Goal: Communication & Community: Answer question/provide support

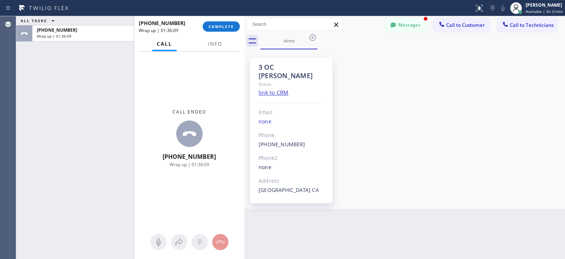
scroll to position [41, 0]
click at [225, 25] on span "COMPLETE" at bounding box center [221, 26] width 25 height 5
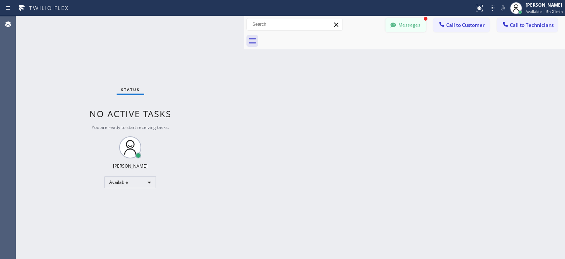
click at [403, 29] on button "Messages" at bounding box center [406, 25] width 40 height 14
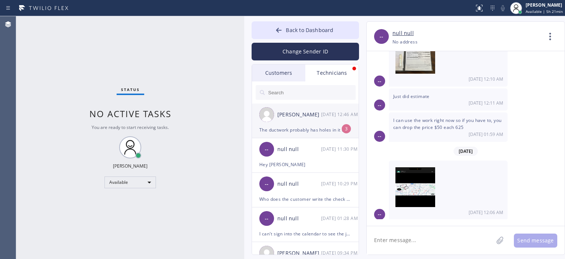
click at [309, 134] on li "[PERSON_NAME] [DATE] 12:46 AM The ductwork probably has holes in it from the ra…" at bounding box center [305, 120] width 107 height 35
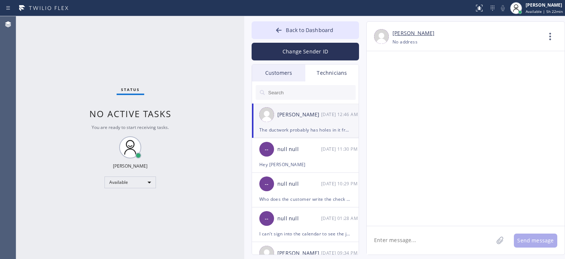
scroll to position [48575, 0]
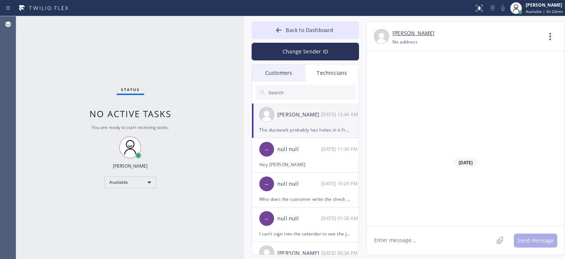
drag, startPoint x: 427, startPoint y: 116, endPoint x: 446, endPoint y: 119, distance: 19.4
copy span "[PERSON_NAME]"
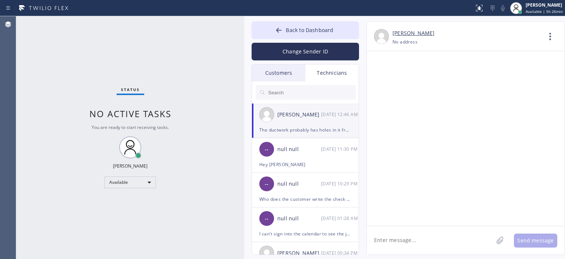
scroll to position [48571, 0]
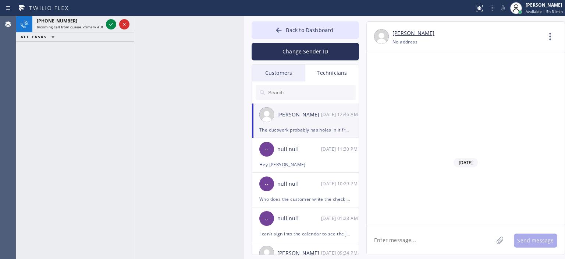
click at [32, 85] on div "[PHONE_NUMBER] Incoming call from queue Primary ADC ALL TASKS ALL TASKS ACTIVE …" at bounding box center [75, 137] width 118 height 243
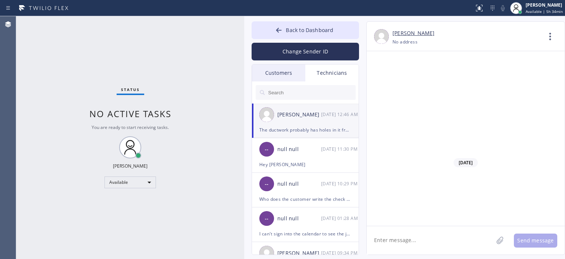
click at [29, 43] on div "Status No active tasks You are ready to start receiving tasks. [PERSON_NAME] Av…" at bounding box center [130, 137] width 228 height 243
click at [28, 70] on div "Status No active tasks You are ready to start receiving tasks. [PERSON_NAME] Av…" at bounding box center [130, 137] width 228 height 243
click at [315, 145] on div "null null" at bounding box center [299, 149] width 44 height 8
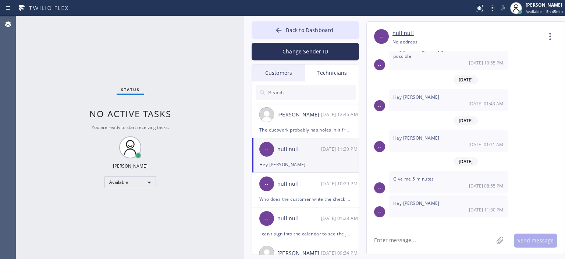
scroll to position [4031, 0]
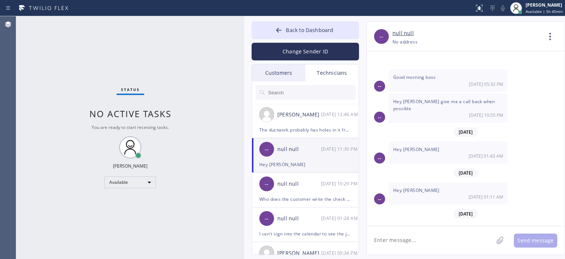
click at [291, 67] on div "Customers" at bounding box center [278, 72] width 53 height 17
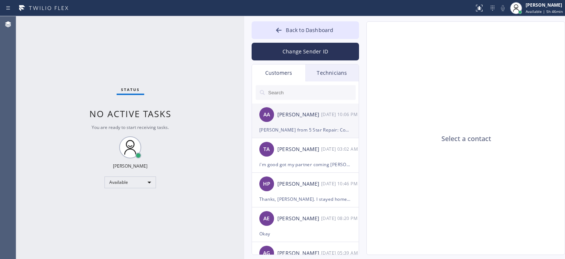
click at [316, 126] on div "[PERSON_NAME] from 5 Star Repair: Coupon DIAG1 = $1 diagnostic for ANY applianc…" at bounding box center [305, 129] width 92 height 8
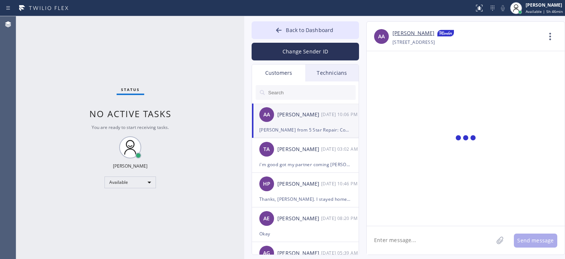
scroll to position [7575, 0]
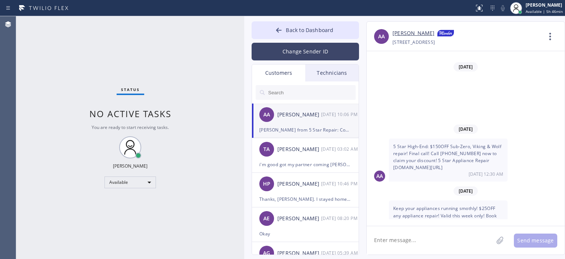
click at [337, 56] on button "Change Sender ID" at bounding box center [305, 52] width 107 height 18
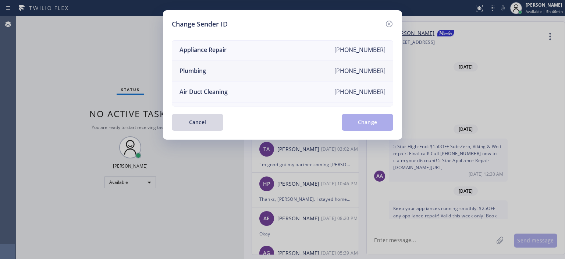
scroll to position [64, 0]
click at [263, 89] on li "Air Duct Cleaning [PHONE_NUMBER]" at bounding box center [282, 92] width 221 height 21
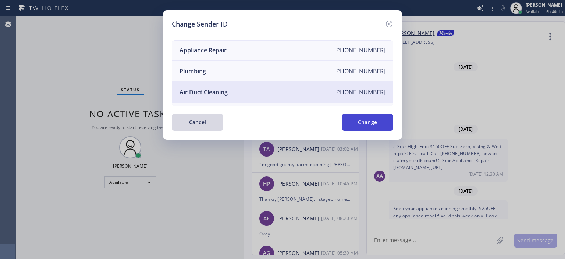
click at [368, 124] on button "Change" at bounding box center [368, 122] width 52 height 17
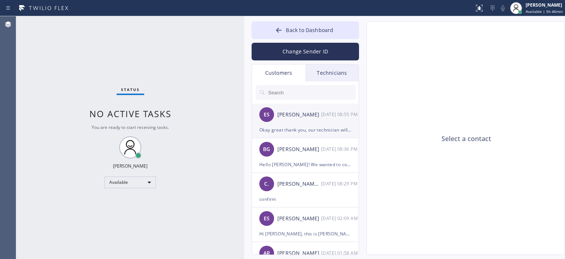
click at [333, 128] on div "Okay great thank you, our technician will be [DATE]" at bounding box center [305, 129] width 92 height 8
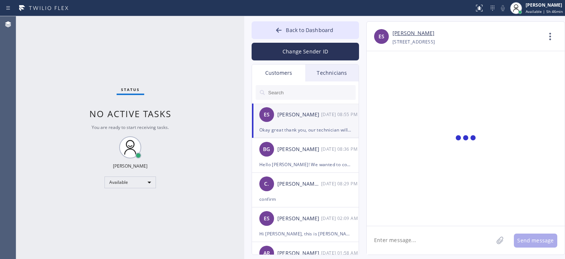
scroll to position [82, 0]
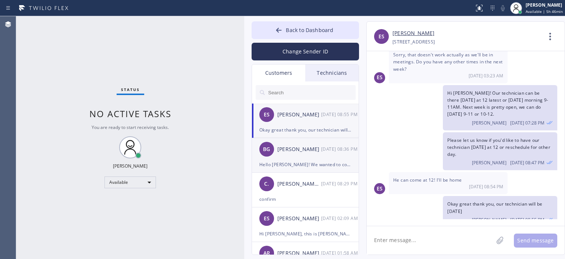
click at [308, 149] on div "[PERSON_NAME]" at bounding box center [299, 149] width 44 height 8
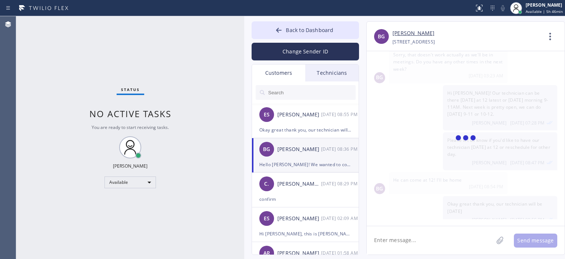
scroll to position [0, 0]
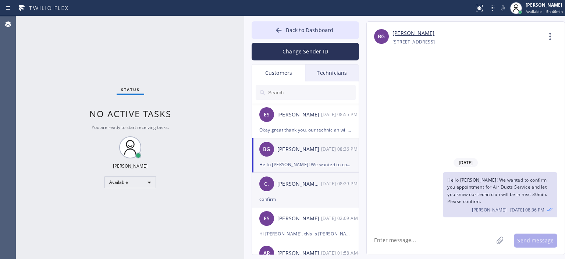
click at [318, 182] on div "[PERSON_NAME] .." at bounding box center [299, 184] width 44 height 8
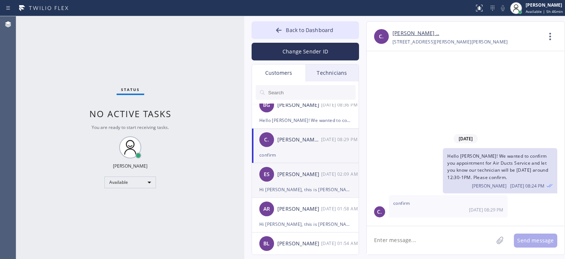
scroll to position [44, 0]
click at [318, 188] on div "Hi [PERSON_NAME], this is [PERSON_NAME] with 5 Star Air. Just following up rega…" at bounding box center [305, 189] width 92 height 8
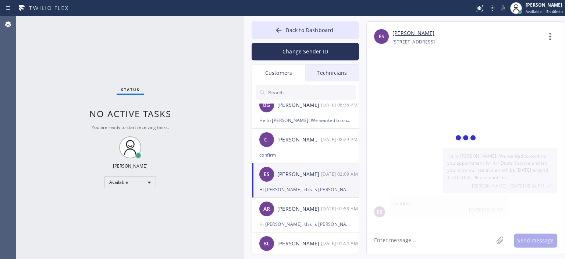
scroll to position [340, 0]
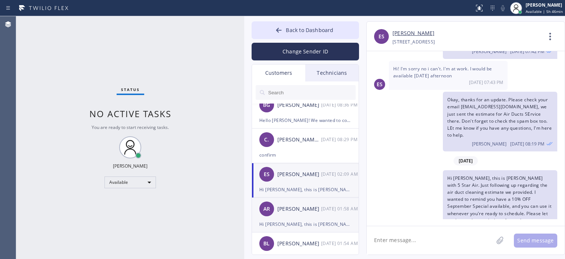
click at [316, 215] on div "AR [PERSON_NAME] [DATE] 01:58 AM" at bounding box center [305, 209] width 107 height 22
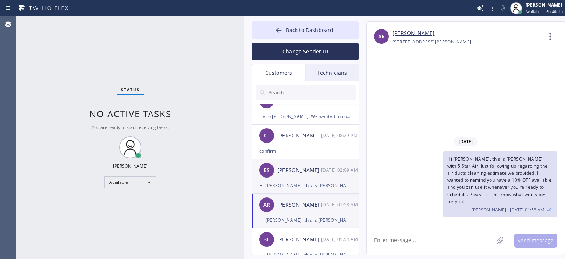
scroll to position [48, 0]
click at [329, 236] on div "[DATE] 01:54 AM" at bounding box center [340, 239] width 38 height 8
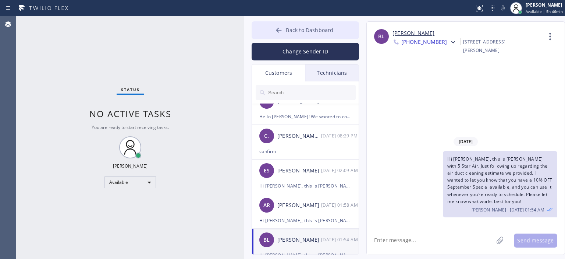
click at [274, 32] on button "Back to Dashboard" at bounding box center [305, 30] width 107 height 18
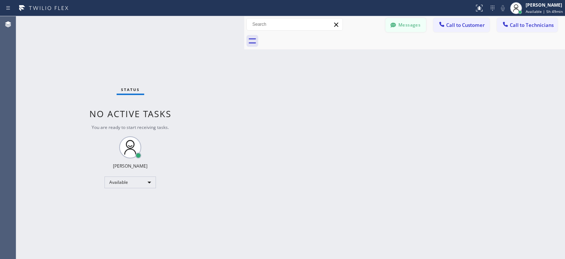
click at [395, 28] on icon at bounding box center [393, 24] width 7 height 7
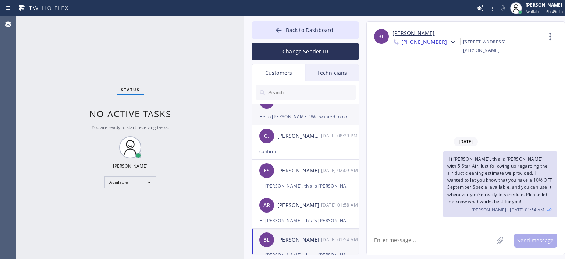
scroll to position [0, 0]
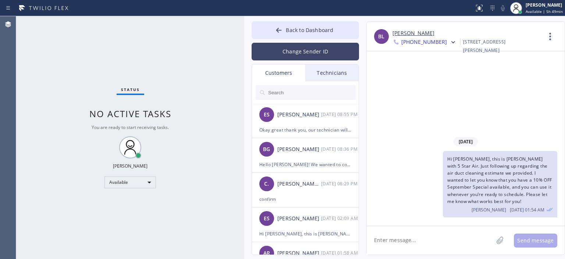
click at [315, 51] on button "Change Sender ID" at bounding box center [305, 52] width 107 height 18
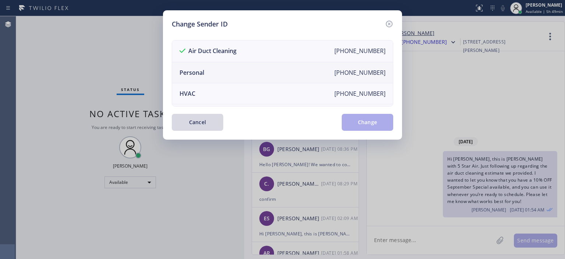
click at [231, 73] on li "Personal [PHONE_NUMBER]" at bounding box center [282, 72] width 221 height 21
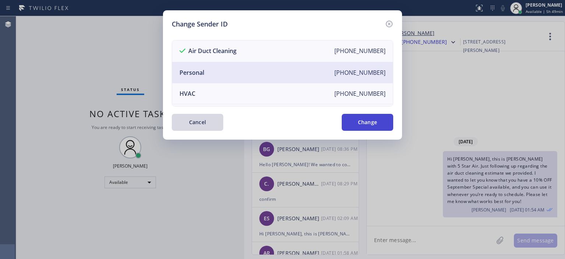
click at [361, 123] on button "Change" at bounding box center [368, 122] width 52 height 17
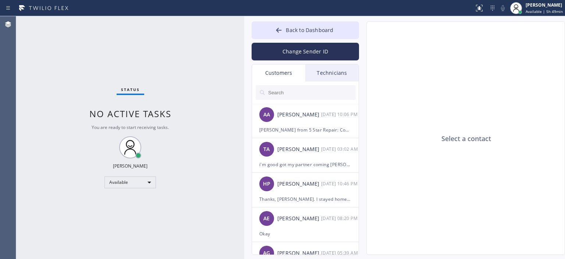
click at [319, 72] on div "Technicians" at bounding box center [331, 72] width 53 height 17
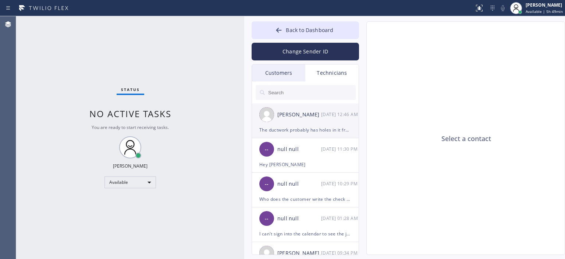
click at [338, 115] on div "[DATE] 12:46 AM" at bounding box center [340, 114] width 38 height 8
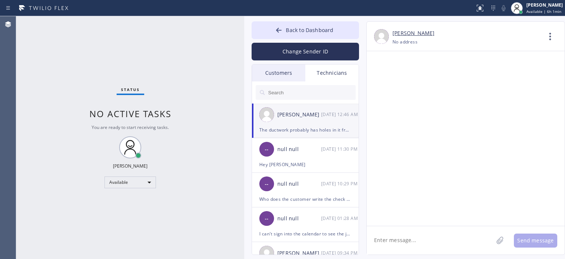
scroll to position [48655, 0]
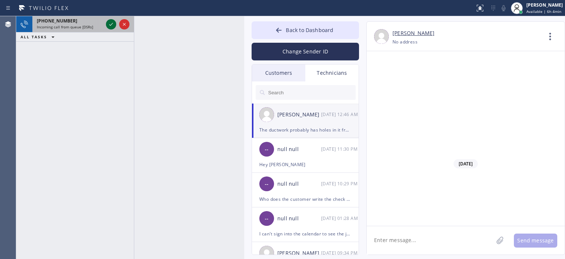
click at [108, 25] on icon at bounding box center [111, 24] width 9 height 9
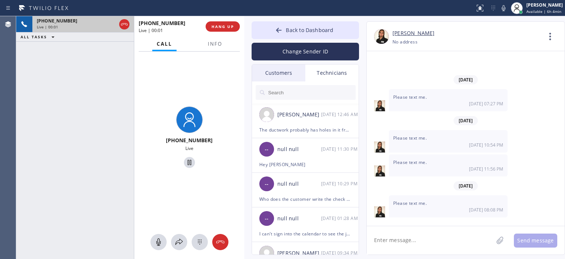
click at [28, 76] on div "[PHONE_NUMBER] Live | 00:01 ALL TASKS ALL TASKS ACTIVE TASKS TASKS IN WRAP UP" at bounding box center [75, 137] width 118 height 243
click at [276, 29] on icon at bounding box center [278, 29] width 7 height 7
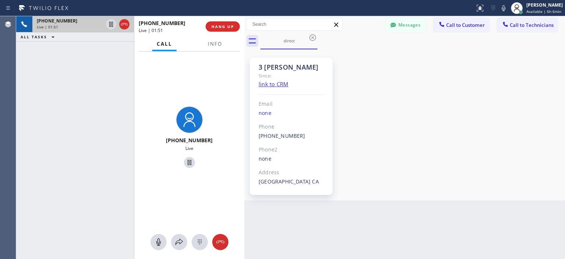
click at [31, 65] on div "[PHONE_NUMBER] Live | 01:51 ALL TASKS ALL TASKS ACTIVE TASKS TASKS IN WRAP UP" at bounding box center [75, 137] width 118 height 243
click at [219, 28] on span "HANG UP" at bounding box center [223, 26] width 22 height 5
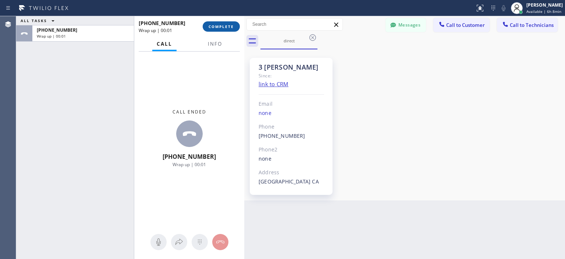
click at [230, 26] on span "COMPLETE" at bounding box center [221, 26] width 25 height 5
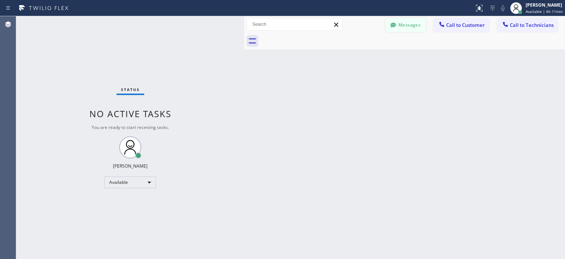
click at [407, 22] on button "Messages" at bounding box center [406, 25] width 40 height 14
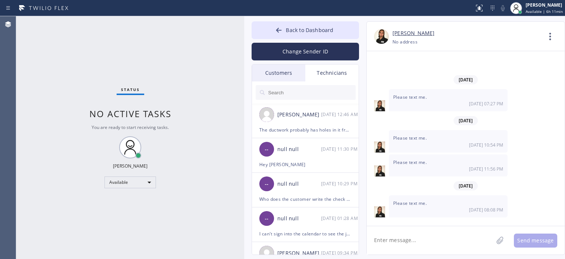
click at [286, 74] on div "Customers" at bounding box center [278, 72] width 53 height 17
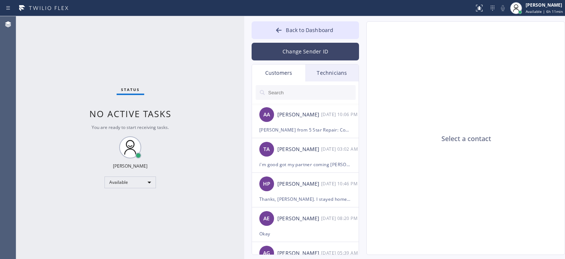
click at [293, 51] on button "Change Sender ID" at bounding box center [305, 52] width 107 height 18
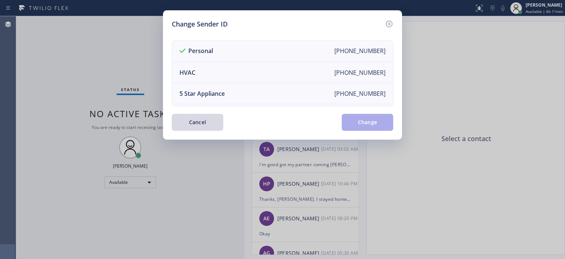
scroll to position [86, 0]
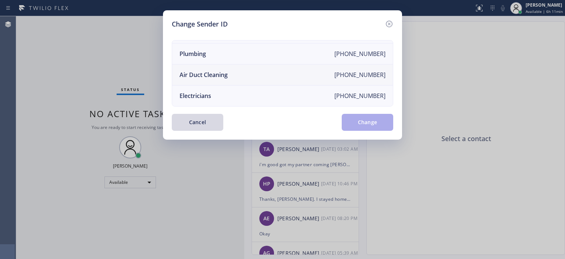
click at [242, 70] on li "Air Duct Cleaning [PHONE_NUMBER]" at bounding box center [282, 74] width 221 height 21
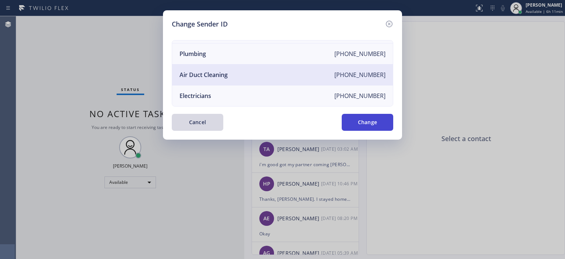
click at [372, 125] on button "Change" at bounding box center [368, 122] width 52 height 17
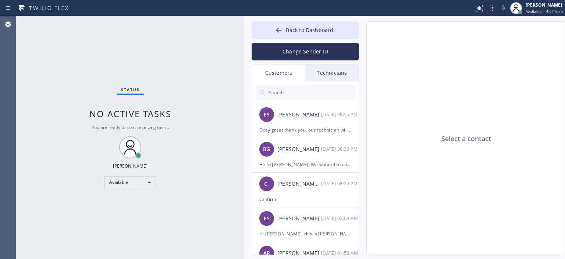
click at [287, 95] on input "text" at bounding box center [312, 92] width 88 height 15
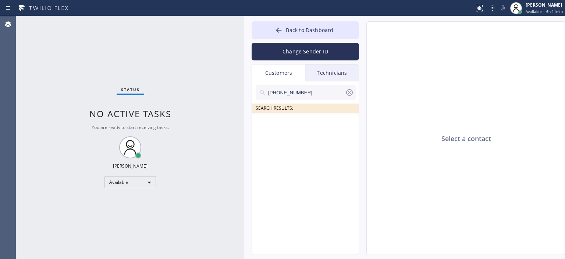
click at [315, 95] on input "[PHONE_NUMBER]" at bounding box center [307, 92] width 78 height 15
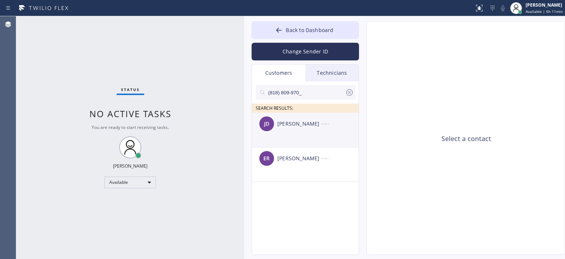
click at [315, 130] on div "[PERSON_NAME] [PERSON_NAME] --:--" at bounding box center [305, 124] width 107 height 22
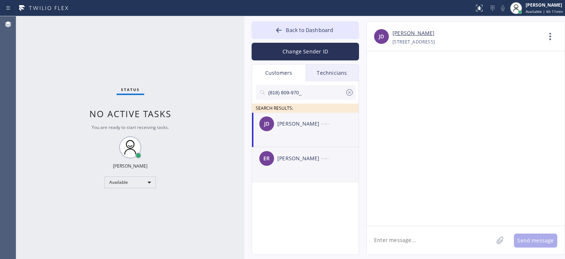
click at [318, 154] on div "[PERSON_NAME]" at bounding box center [299, 158] width 44 height 8
click at [315, 134] on div "[PERSON_NAME] [PERSON_NAME] --:--" at bounding box center [305, 124] width 107 height 22
click at [309, 160] on div "[PERSON_NAME]" at bounding box center [299, 158] width 44 height 8
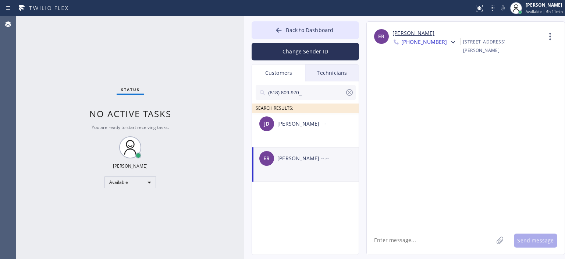
click at [414, 243] on textarea at bounding box center [430, 240] width 127 height 28
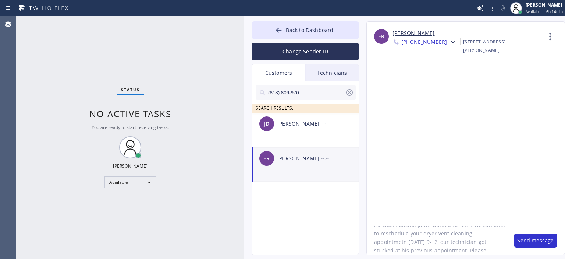
scroll to position [31, 0]
click at [413, 248] on textarea "Hello [PERSON_NAME], this is [PERSON_NAME] from Air Ducts Cleaning, we wanted t…" at bounding box center [437, 240] width 140 height 28
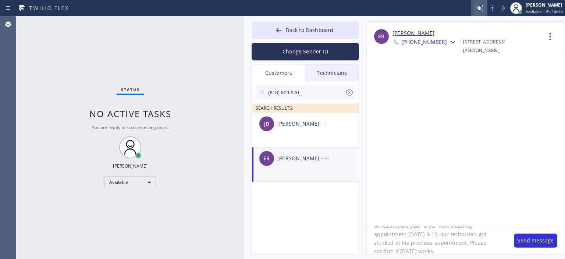
type textarea "Hello [PERSON_NAME], this is [PERSON_NAME] from Air Ducts Cleaning, we wanted t…"
click at [441, 237] on textarea "Hello [PERSON_NAME], this is [PERSON_NAME] from Air Ducts Cleaning, we wanted t…" at bounding box center [437, 240] width 140 height 28
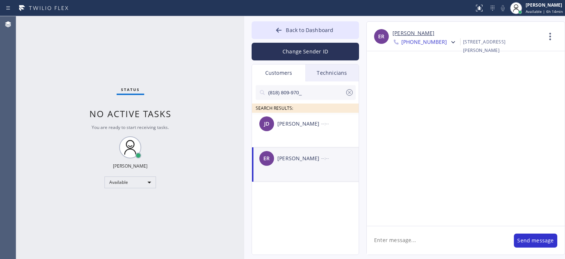
scroll to position [0, 0]
paste textarea "Hello [PERSON_NAME], this is [PERSON_NAME] from Air Ducts Cleaning, we wanted t…"
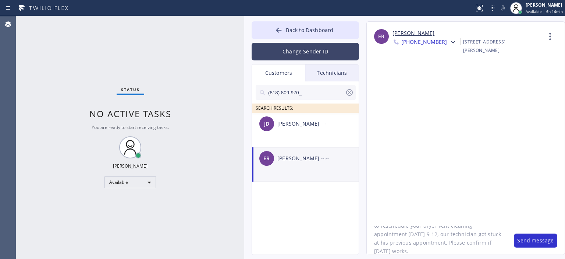
type textarea "Hello [PERSON_NAME], this is [PERSON_NAME] from Air Ducts Cleaning, we wanted t…"
click at [299, 53] on button "Change Sender ID" at bounding box center [305, 52] width 107 height 18
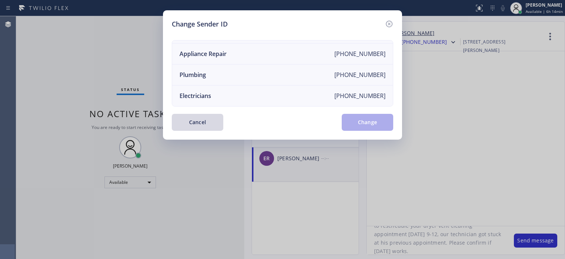
scroll to position [0, 0]
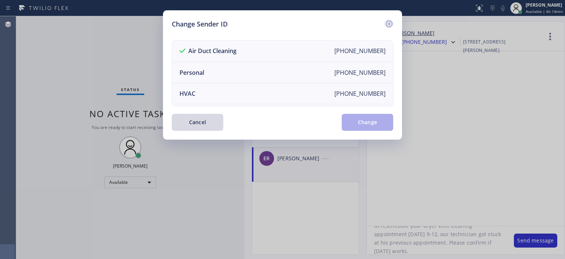
click at [388, 24] on icon at bounding box center [389, 24] width 9 height 9
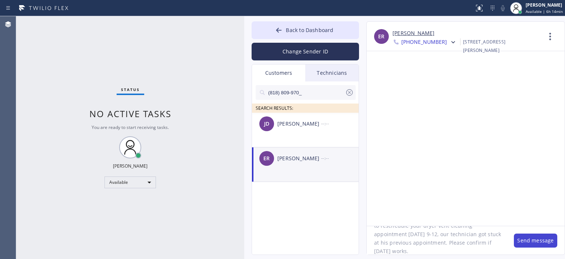
click at [542, 237] on button "Send message" at bounding box center [535, 240] width 43 height 14
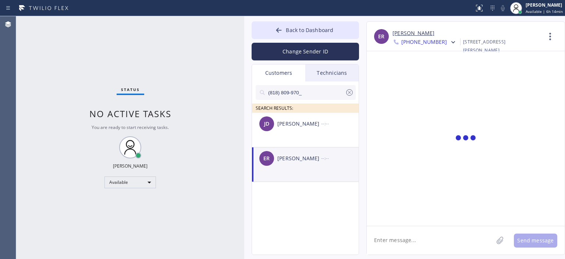
click at [436, 244] on textarea at bounding box center [430, 240] width 127 height 28
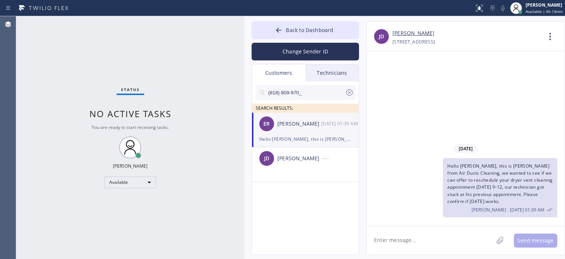
type textarea "M"
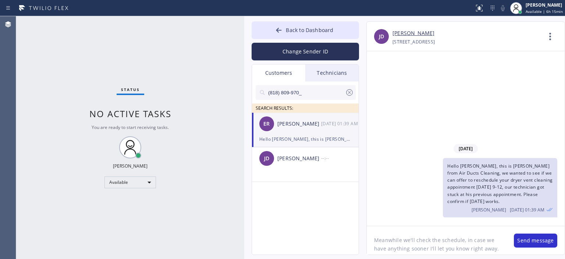
click at [436, 244] on textarea "Meanwhile we'll check the schedule, in case we have anything sooner I'll let yo…" at bounding box center [437, 240] width 140 height 28
type textarea "Meanwhile we'll check the schedule, in case we have anything sooner I'll let yo…"
click at [488, 244] on textarea "Meanwhile we'll check the schedule, in case we have anything sooner I'll let yo…" at bounding box center [437, 240] width 140 height 28
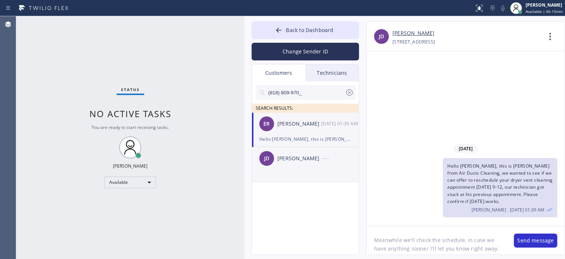
click at [304, 157] on div "[PERSON_NAME]" at bounding box center [299, 158] width 44 height 8
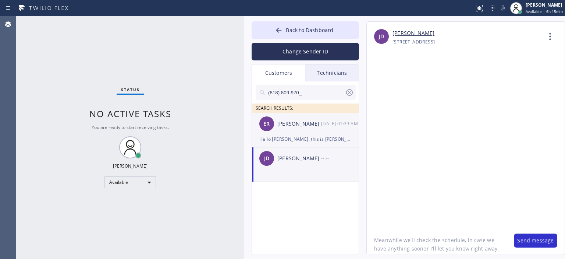
click at [318, 127] on div "[PERSON_NAME]" at bounding box center [299, 124] width 44 height 8
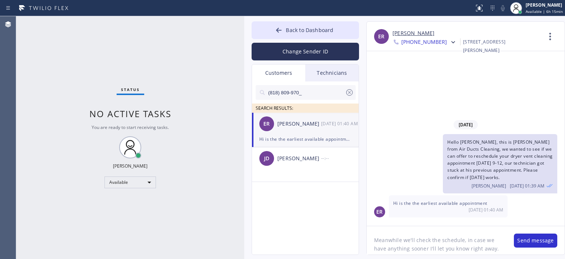
click at [490, 246] on textarea "Meanwhile we'll check the schedule, in case we have anything sooner I'll let yo…" at bounding box center [437, 240] width 140 height 28
click at [526, 240] on button "Send message" at bounding box center [535, 240] width 43 height 14
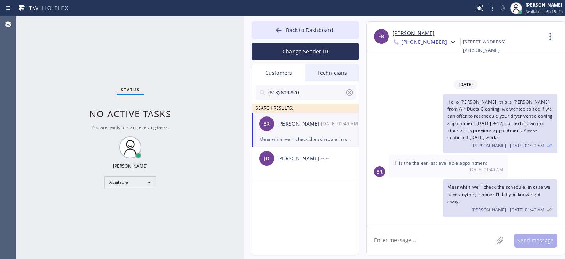
click at [436, 244] on textarea at bounding box center [430, 240] width 127 height 28
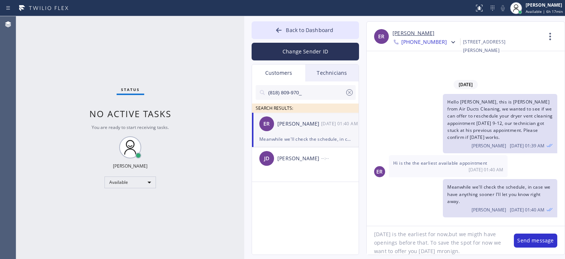
scroll to position [7, 0]
drag, startPoint x: 428, startPoint y: 243, endPoint x: 468, endPoint y: 251, distance: 40.6
click at [468, 251] on textarea "[DATE] is the earliest for now,but we migth have openings before that. To save …" at bounding box center [437, 240] width 140 height 28
type textarea "[DATE] is the earliest for now,but we migth have openings before that."
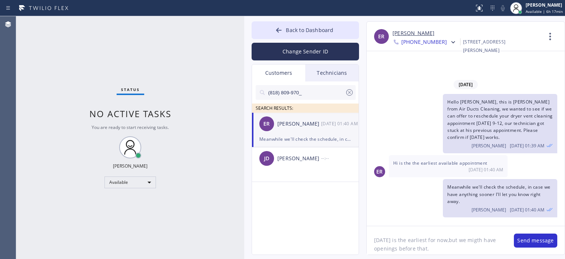
click at [413, 245] on textarea "[DATE] is the earliest for now,but we migth have openings before that." at bounding box center [437, 240] width 140 height 28
click at [349, 92] on icon at bounding box center [349, 92] width 9 height 9
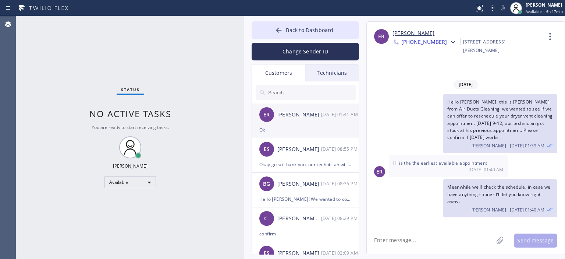
click at [312, 122] on div "ER [PERSON_NAME] [DATE] 01:41 AM" at bounding box center [305, 114] width 107 height 22
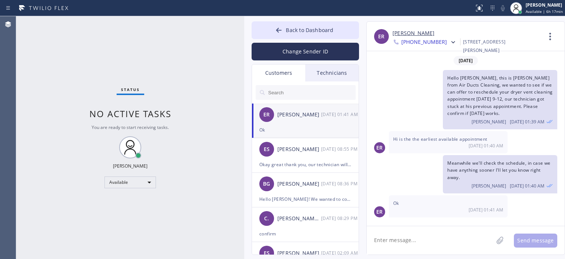
click at [406, 241] on textarea at bounding box center [430, 240] width 127 height 28
click at [435, 243] on textarea "Okay thank you, I'll reschedule it [DATE] morning for now." at bounding box center [437, 240] width 140 height 28
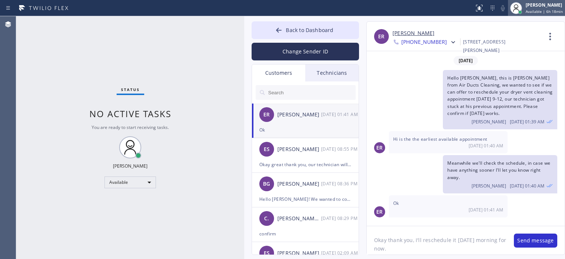
type textarea "Okay thank you, I'll reschedule it [DATE] morning for now."
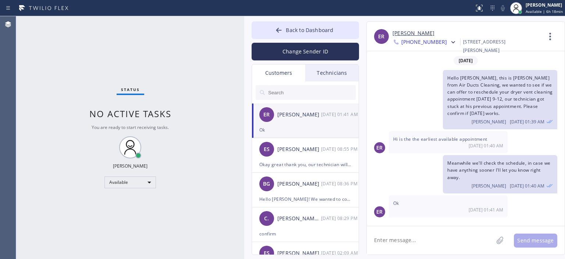
paste textarea "Okay thank you, I'll reschedule it [DATE] morning for now."
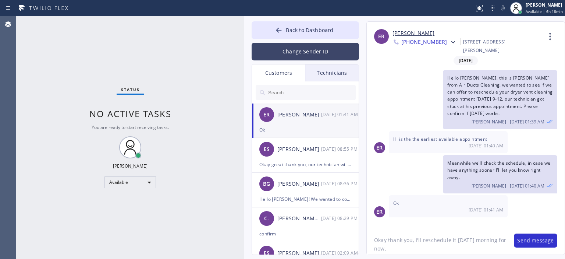
type textarea "Okay thank you, I'll reschedule it [DATE] morning for now."
click at [280, 55] on button "Change Sender ID" at bounding box center [305, 52] width 107 height 18
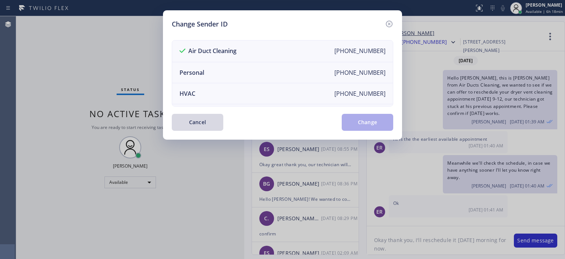
click at [384, 22] on div "Change Sender ID" at bounding box center [283, 24] width 222 height 10
click at [387, 23] on icon at bounding box center [389, 24] width 9 height 9
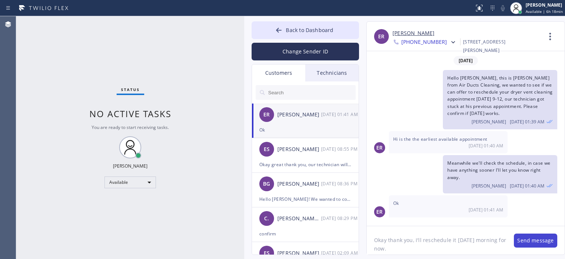
click at [530, 240] on button "Send message" at bounding box center [535, 240] width 43 height 14
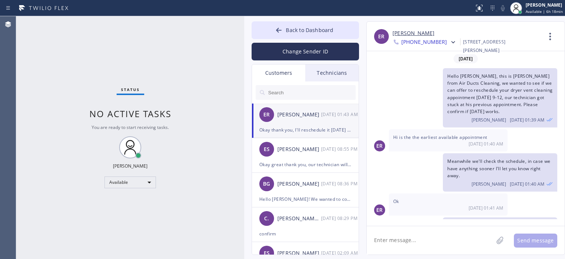
scroll to position [29, 0]
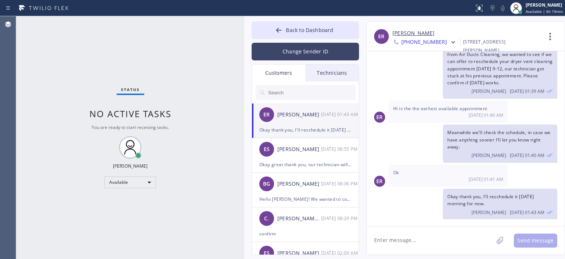
click at [312, 52] on button "Change Sender ID" at bounding box center [305, 52] width 107 height 18
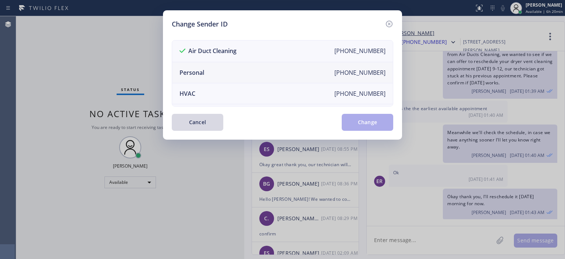
click at [247, 70] on li "Personal [PHONE_NUMBER]" at bounding box center [282, 72] width 221 height 21
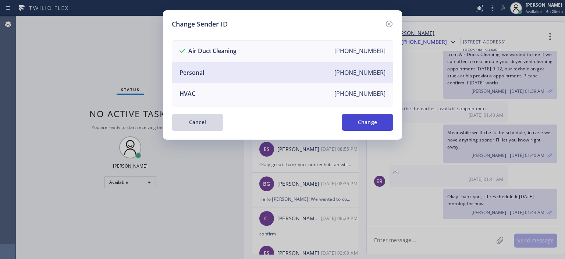
click at [363, 125] on button "Change" at bounding box center [368, 122] width 52 height 17
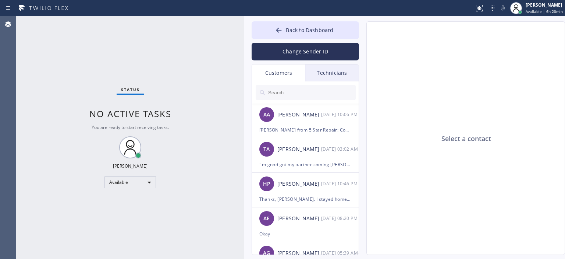
click at [327, 75] on div "Technicians" at bounding box center [331, 72] width 53 height 17
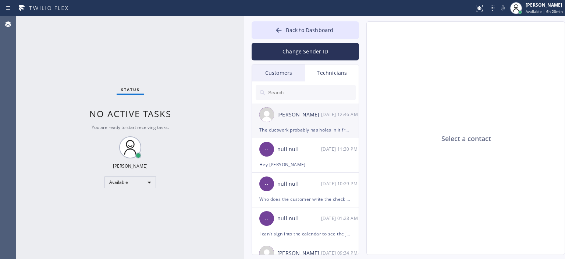
click at [323, 117] on div "[DATE] 12:46 AM" at bounding box center [340, 114] width 38 height 8
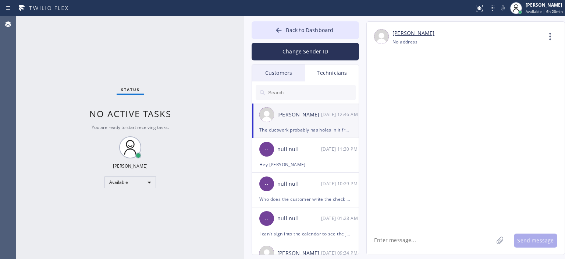
scroll to position [48452, 0]
drag, startPoint x: 417, startPoint y: 98, endPoint x: 409, endPoint y: 103, distance: 9.2
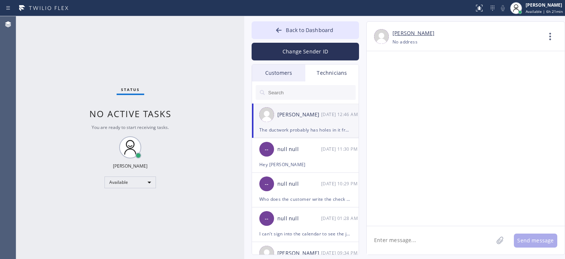
click at [283, 71] on div "Customers" at bounding box center [278, 72] width 53 height 17
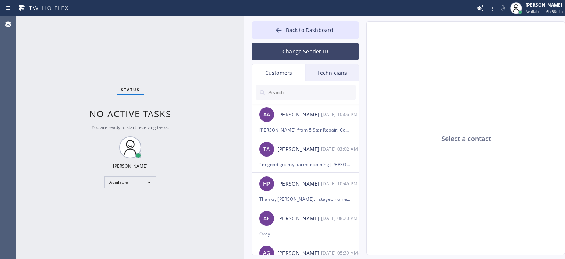
click at [305, 50] on button "Change Sender ID" at bounding box center [305, 52] width 107 height 18
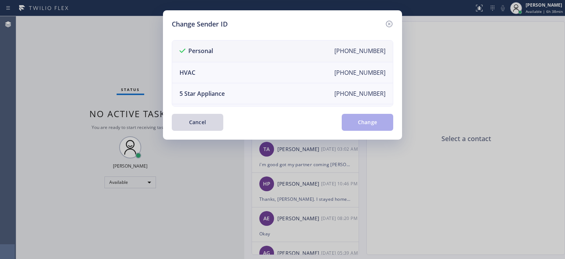
drag, startPoint x: 445, startPoint y: 39, endPoint x: 372, endPoint y: 45, distance: 72.3
click at [445, 40] on div "Change Sender ID Personal [PHONE_NUMBER] HVAC [PHONE_NUMBER] 5 Star Appliance […" at bounding box center [282, 129] width 565 height 259
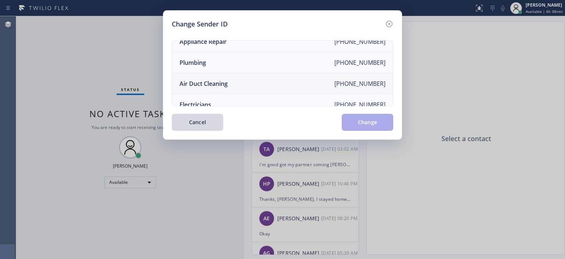
scroll to position [73, 0]
click at [255, 79] on li "Air Duct Cleaning [PHONE_NUMBER]" at bounding box center [282, 83] width 221 height 21
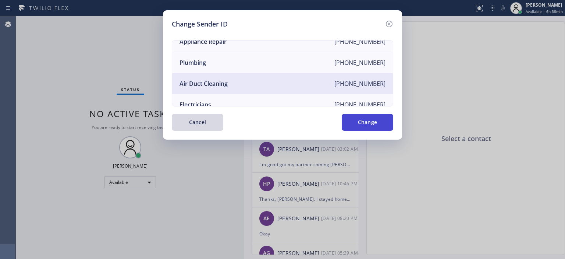
click at [357, 121] on button "Change" at bounding box center [368, 122] width 52 height 17
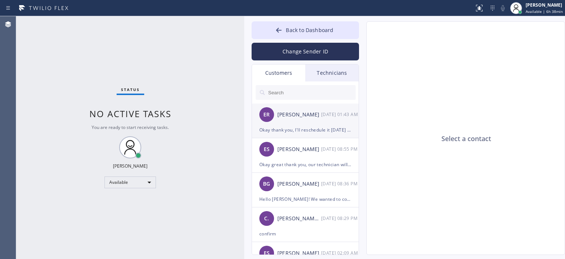
click at [315, 118] on div "[PERSON_NAME]" at bounding box center [299, 114] width 44 height 8
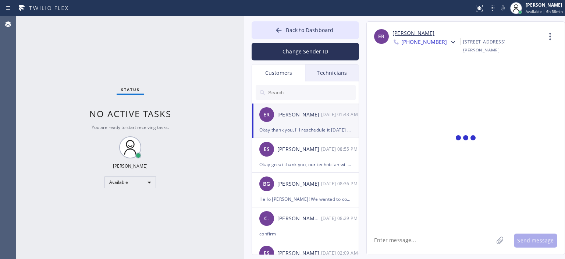
scroll to position [29, 0]
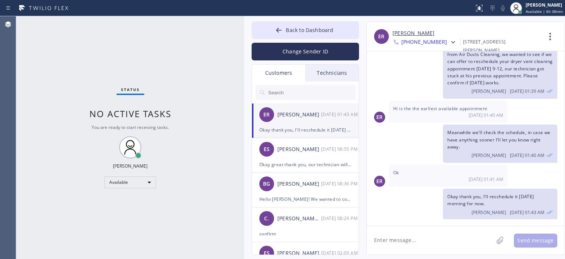
click at [427, 239] on textarea at bounding box center [430, 240] width 127 height 28
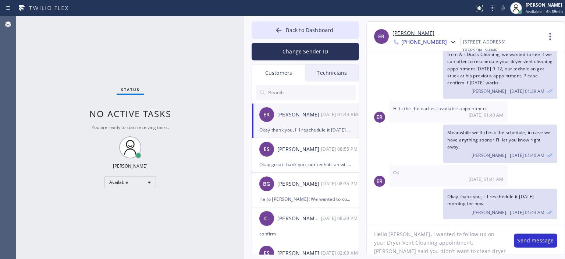
scroll to position [15, 0]
type textarea "Hello [PERSON_NAME], I wanted to follow up on your Dryer Vent Cleaning appointm…"
click at [415, 243] on textarea "Hello [PERSON_NAME], I wanted to follow up on your Dryer Vent Cleaning appointm…" at bounding box center [437, 240] width 140 height 28
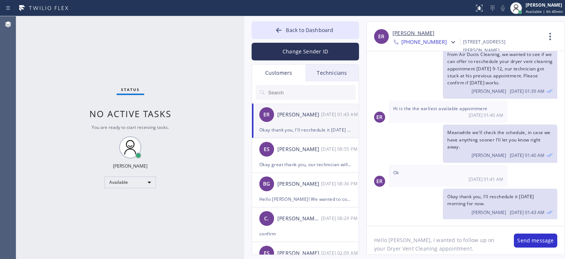
click at [415, 243] on textarea "Hello [PERSON_NAME], I wanted to follow up on your Dryer Vent Cleaning appointm…" at bounding box center [437, 240] width 140 height 28
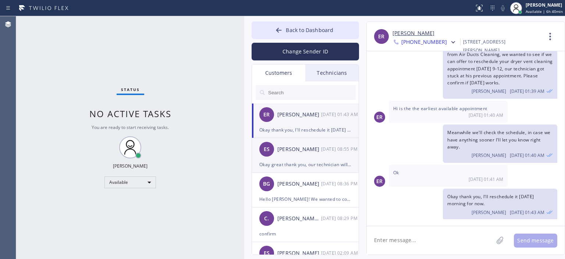
click at [305, 159] on div "ES [PERSON_NAME] [DATE] 08:55 PM" at bounding box center [305, 149] width 107 height 22
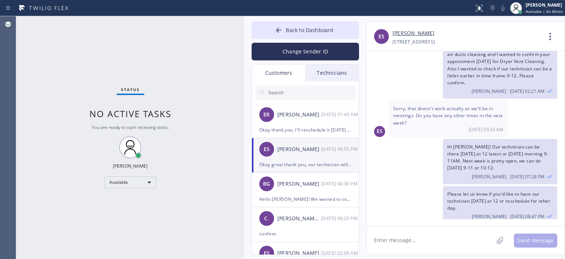
scroll to position [82, 0]
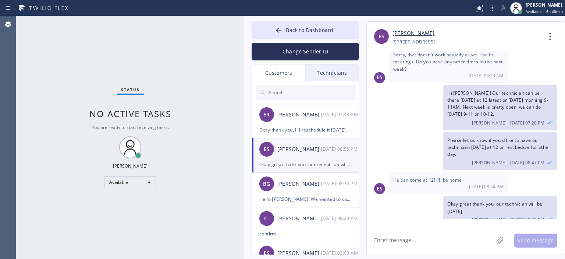
click at [413, 242] on textarea at bounding box center [430, 240] width 127 height 28
paste textarea "Hello [PERSON_NAME], I wanted to follow up on your Dryer Vent Cleaning appointm…"
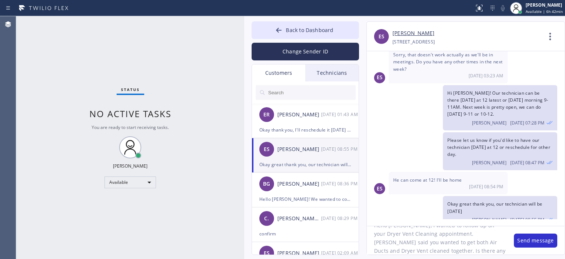
scroll to position [23, 0]
click at [450, 240] on textarea "Hello [PERSON_NAME], I wanted to follow up on your Dryer Vent Cleaning appointm…" at bounding box center [437, 240] width 140 height 28
type textarea "Hello [PERSON_NAME], I wanted to follow up on your Dryer Vent Cleaning appointm…"
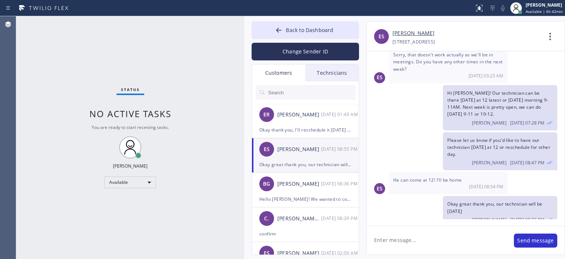
scroll to position [0, 0]
paste textarea "Hello [PERSON_NAME], I wanted to follow up on your Dryer Vent Cleaning appointm…"
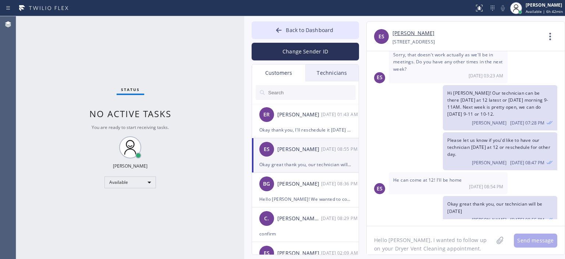
scroll to position [23, 0]
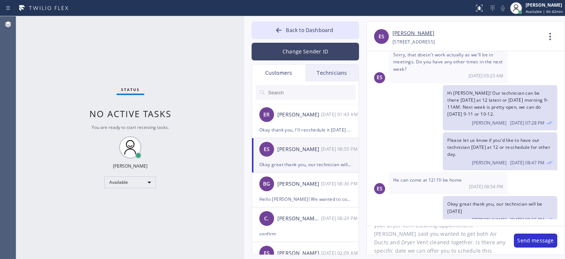
type textarea "Hello [PERSON_NAME], I wanted to follow up on your Dryer Vent Cleaning appointm…"
click at [311, 50] on button "Change Sender ID" at bounding box center [305, 52] width 107 height 18
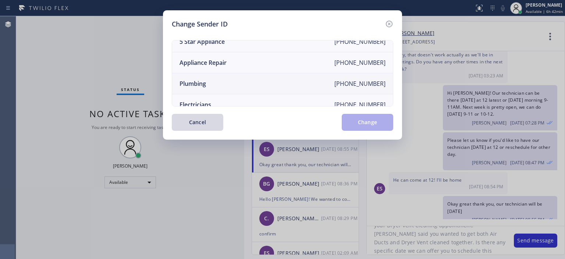
scroll to position [0, 0]
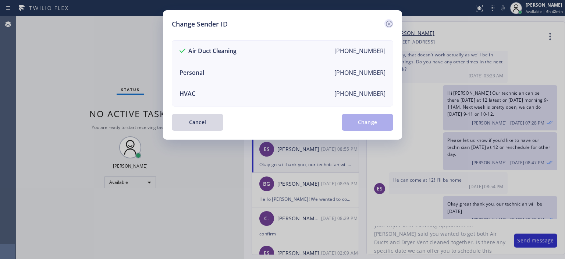
click at [385, 23] on icon at bounding box center [389, 24] width 9 height 9
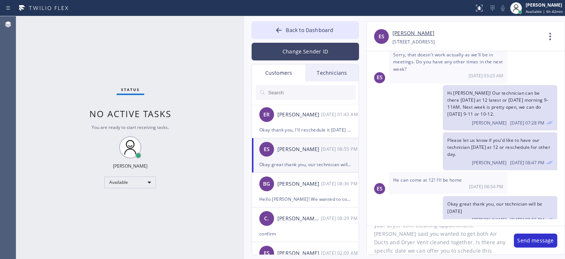
click at [319, 56] on button "Change Sender ID" at bounding box center [305, 52] width 107 height 18
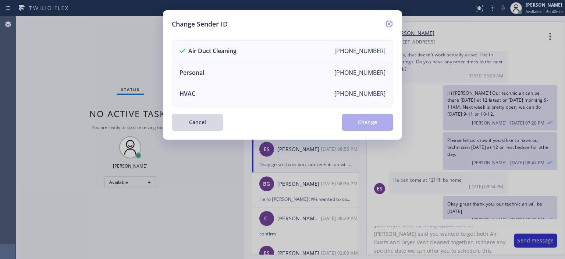
click at [387, 22] on icon at bounding box center [389, 24] width 7 height 7
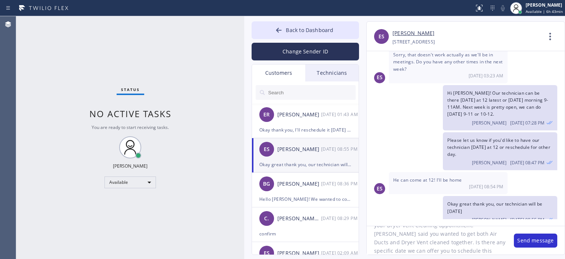
click at [29, 81] on div "Status No active tasks You are ready to start receiving tasks. [PERSON_NAME] Av…" at bounding box center [130, 137] width 228 height 243
click at [318, 44] on button "Change Sender ID" at bounding box center [305, 52] width 107 height 18
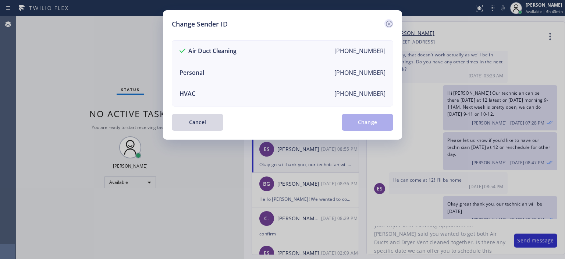
click at [390, 24] on icon at bounding box center [389, 24] width 9 height 9
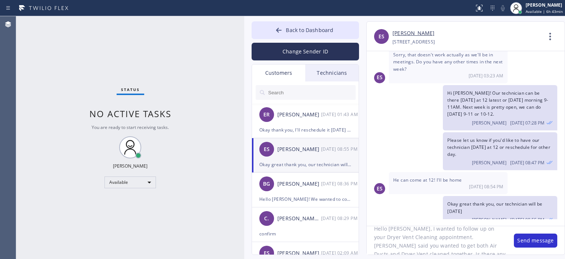
scroll to position [11, 0]
click at [528, 237] on button "Send message" at bounding box center [535, 240] width 43 height 14
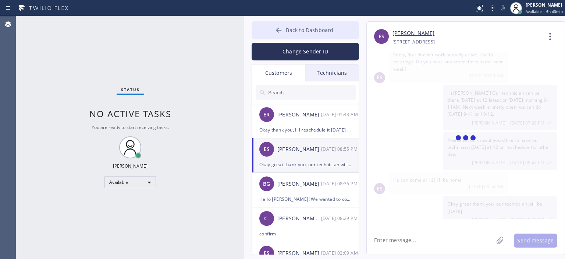
scroll to position [153, 0]
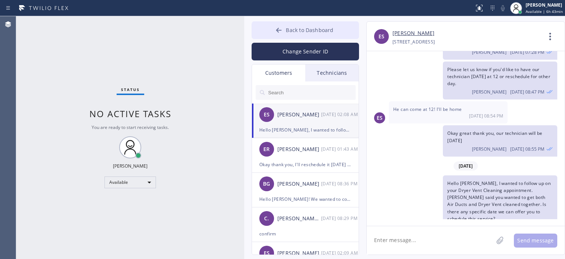
click at [275, 29] on div at bounding box center [279, 30] width 9 height 9
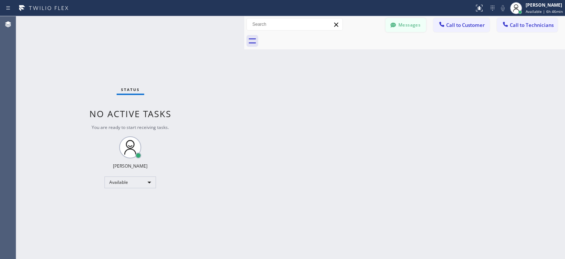
click at [403, 29] on button "Messages" at bounding box center [406, 25] width 40 height 14
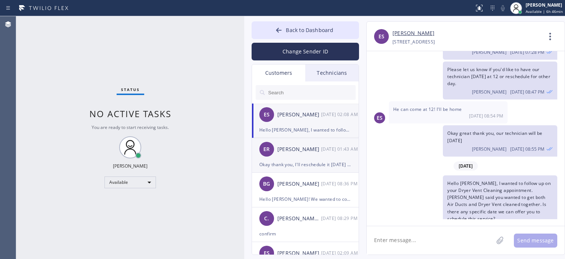
click at [311, 147] on div "[PERSON_NAME]" at bounding box center [299, 149] width 44 height 8
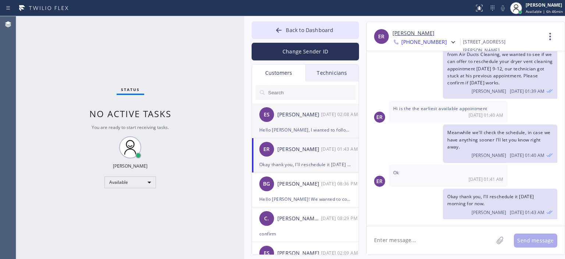
click at [309, 120] on div "ES [PERSON_NAME] [DATE] 02:08 AM" at bounding box center [305, 114] width 107 height 22
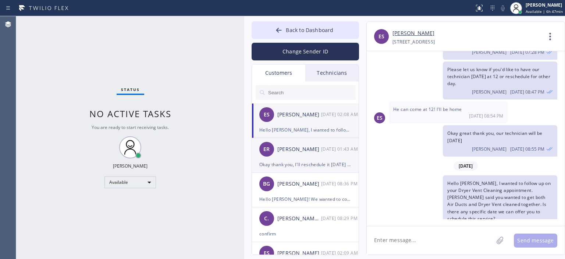
click at [294, 151] on div "[PERSON_NAME]" at bounding box center [299, 149] width 44 height 8
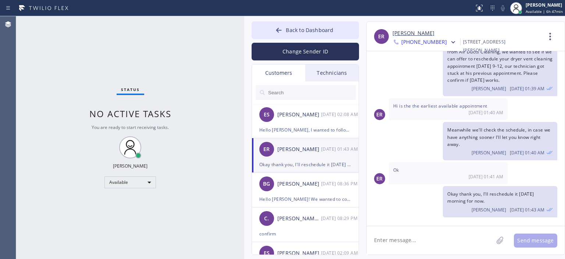
scroll to position [29, 0]
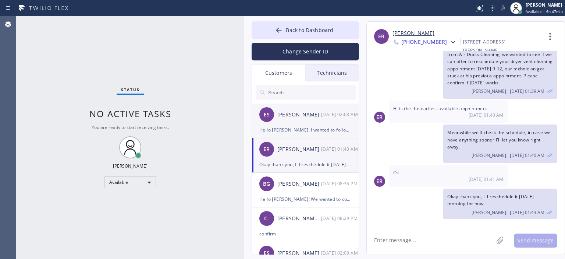
click at [300, 123] on div "ES [PERSON_NAME] [DATE] 02:08 AM" at bounding box center [305, 114] width 107 height 22
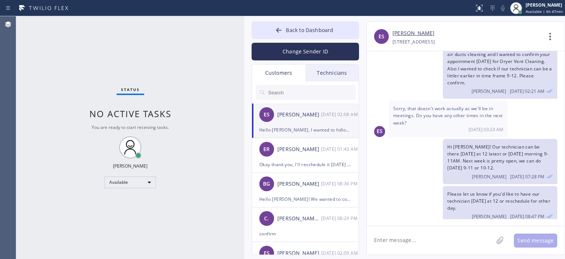
scroll to position [153, 0]
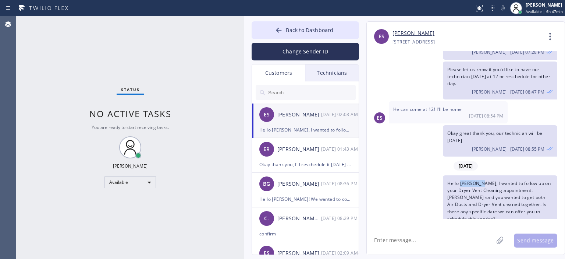
drag, startPoint x: 483, startPoint y: 173, endPoint x: 461, endPoint y: 173, distance: 21.7
click at [461, 180] on span "Hello [PERSON_NAME], I wanted to follow up on your Dryer Vent Cleaning appointm…" at bounding box center [498, 201] width 103 height 42
drag, startPoint x: 493, startPoint y: 184, endPoint x: 500, endPoint y: 198, distance: 15.8
drag, startPoint x: 500, startPoint y: 198, endPoint x: 528, endPoint y: 187, distance: 30.8
drag, startPoint x: 528, startPoint y: 187, endPoint x: 534, endPoint y: 195, distance: 10.3
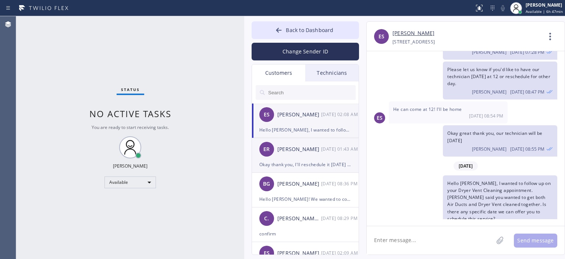
drag, startPoint x: 534, startPoint y: 195, endPoint x: 320, endPoint y: 152, distance: 218.9
click at [320, 152] on div "[PERSON_NAME]" at bounding box center [299, 149] width 44 height 8
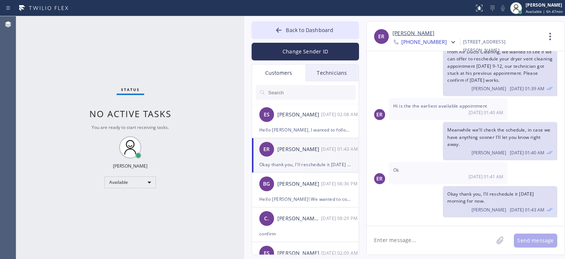
scroll to position [29, 0]
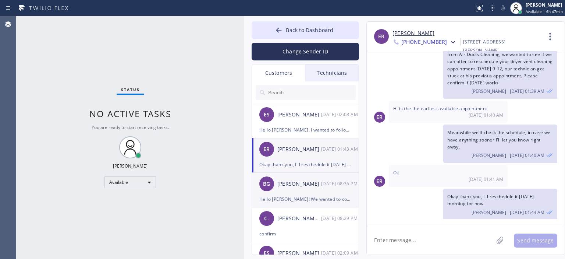
click at [307, 181] on div "[PERSON_NAME]" at bounding box center [299, 184] width 44 height 8
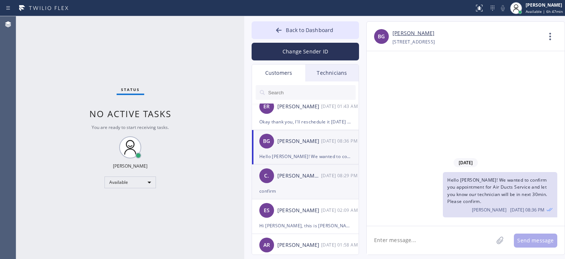
scroll to position [43, 0]
drag, startPoint x: 309, startPoint y: 178, endPoint x: 314, endPoint y: 178, distance: 5.6
click at [309, 178] on div "[PERSON_NAME] .." at bounding box center [299, 175] width 44 height 8
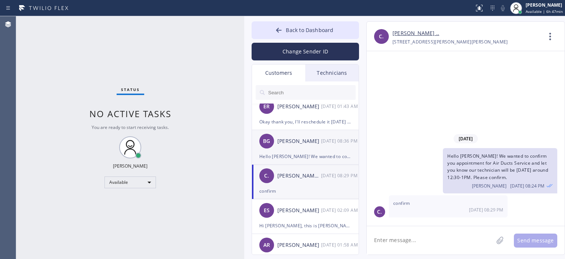
click at [312, 145] on div "BG [PERSON_NAME] [DATE] 08:36 PM" at bounding box center [305, 141] width 107 height 22
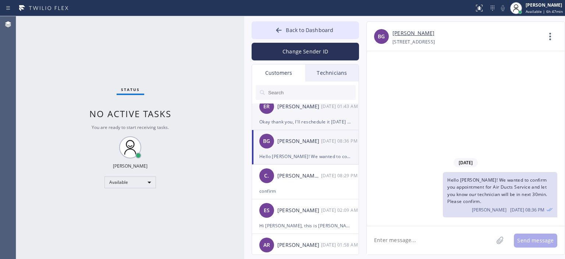
click at [320, 117] on div "ER [PERSON_NAME] [DATE] 01:43 AM" at bounding box center [305, 106] width 107 height 22
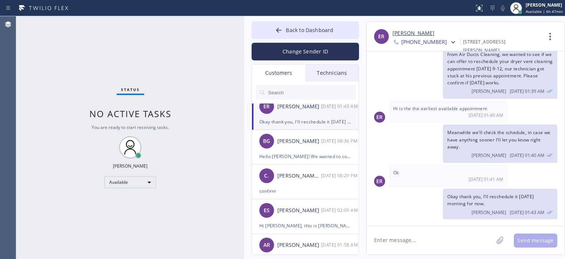
scroll to position [0, 0]
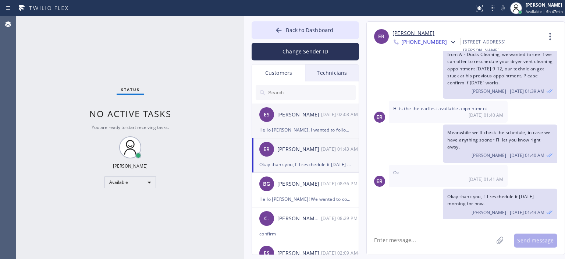
click at [312, 123] on div "ES [PERSON_NAME] [DATE] 02:08 AM" at bounding box center [305, 114] width 107 height 22
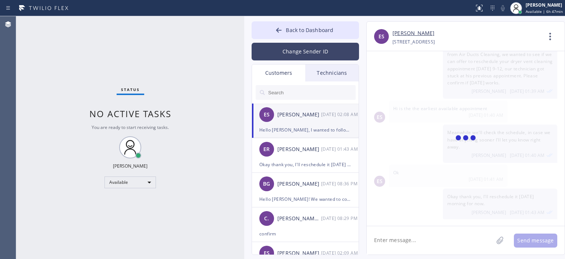
scroll to position [153, 0]
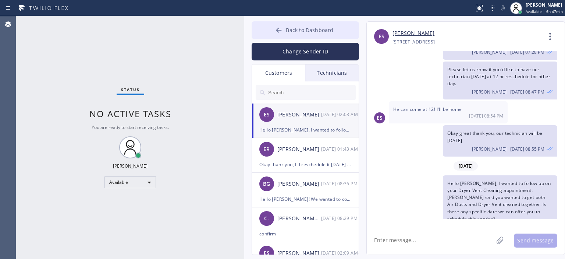
click at [275, 32] on div at bounding box center [279, 30] width 9 height 9
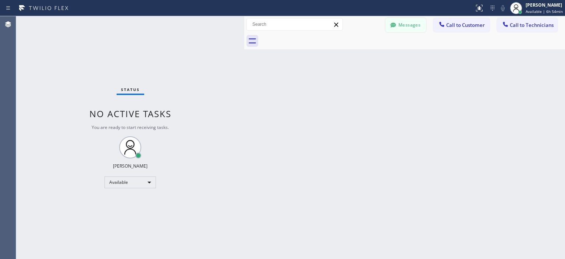
click at [399, 22] on button "Messages" at bounding box center [406, 25] width 40 height 14
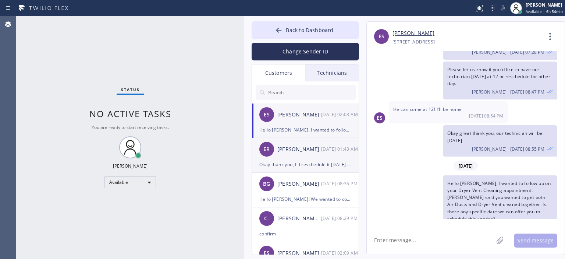
click at [316, 153] on div "[PERSON_NAME]" at bounding box center [299, 149] width 44 height 8
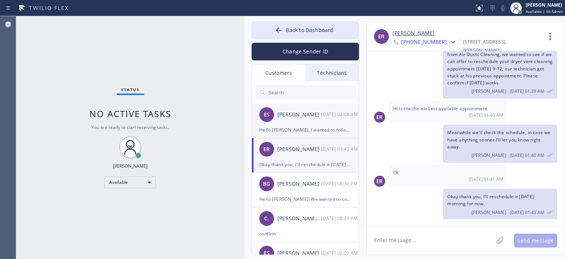
click at [332, 117] on div "[DATE] 02:08 AM" at bounding box center [340, 114] width 38 height 8
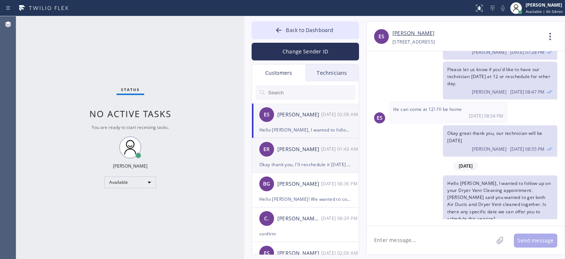
click at [309, 157] on div "ER [PERSON_NAME] [DATE] 01:43 AM" at bounding box center [305, 149] width 107 height 22
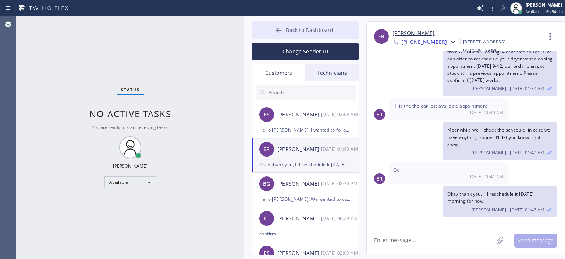
scroll to position [29, 0]
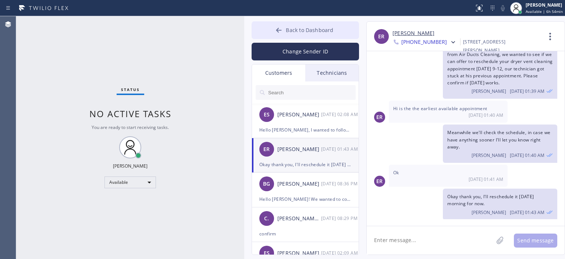
click at [275, 27] on icon at bounding box center [278, 29] width 7 height 7
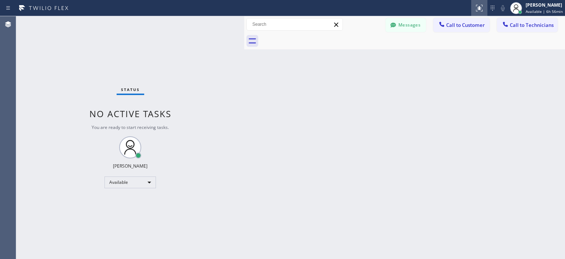
drag, startPoint x: 552, startPoint y: 111, endPoint x: 474, endPoint y: 13, distance: 125.2
click at [552, 111] on div "Back to Dashboard Change Sender ID Customers Technicians ES [PERSON_NAME] [DATE…" at bounding box center [404, 137] width 321 height 243
click at [411, 28] on button "Messages" at bounding box center [406, 25] width 40 height 14
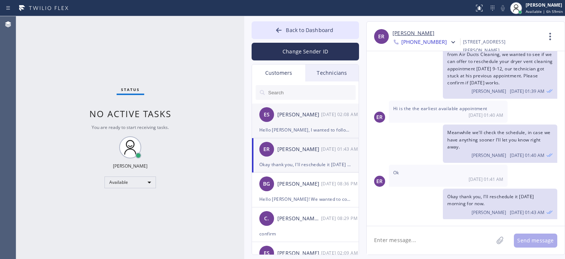
click at [333, 118] on div "[DATE] 02:08 AM" at bounding box center [340, 114] width 38 height 8
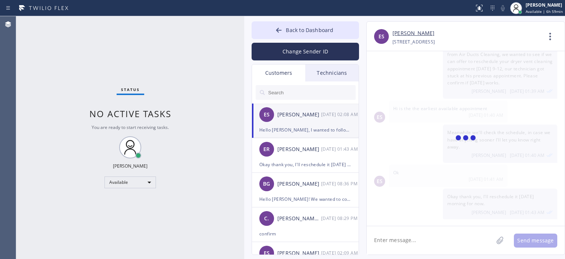
scroll to position [153, 0]
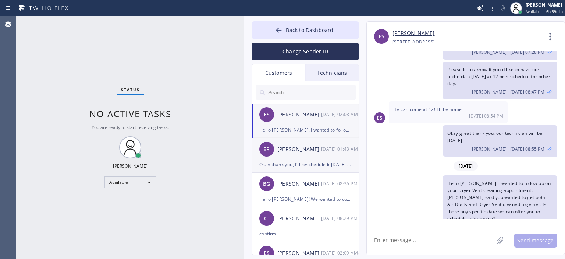
click at [311, 149] on div "[PERSON_NAME]" at bounding box center [299, 149] width 44 height 8
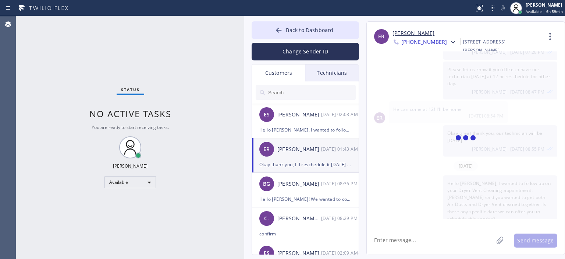
scroll to position [29, 0]
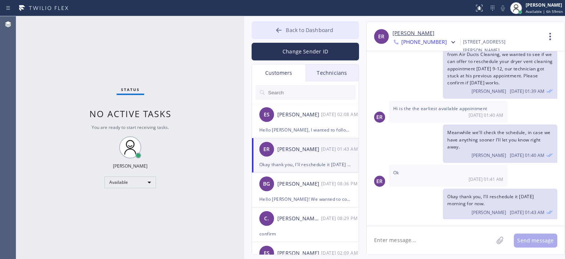
click at [274, 32] on button "Back to Dashboard" at bounding box center [305, 30] width 107 height 18
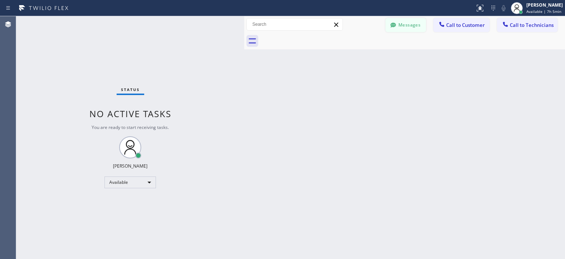
click at [419, 22] on button "Messages" at bounding box center [406, 25] width 40 height 14
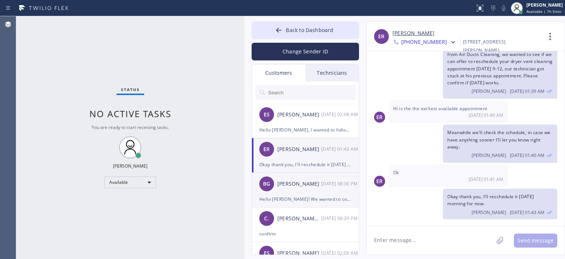
click at [319, 182] on div "[PERSON_NAME]" at bounding box center [299, 184] width 44 height 8
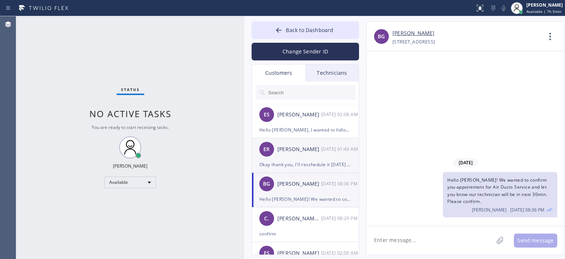
scroll to position [0, 0]
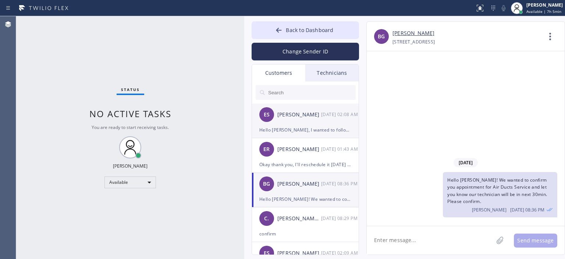
click at [330, 116] on div "[DATE] 02:08 AM" at bounding box center [340, 114] width 38 height 8
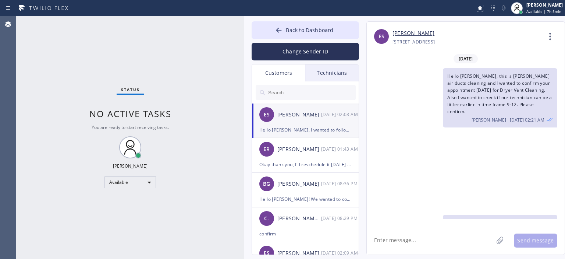
scroll to position [153, 0]
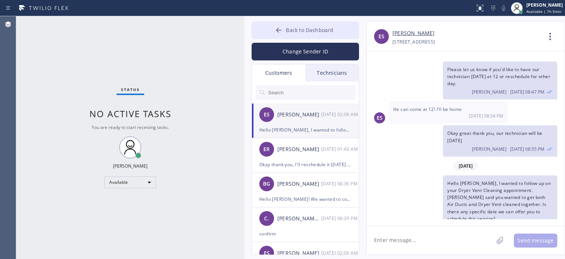
click at [280, 29] on icon at bounding box center [278, 29] width 7 height 7
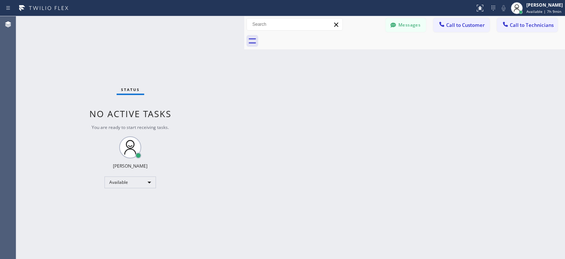
click at [402, 22] on button "Messages" at bounding box center [406, 25] width 40 height 14
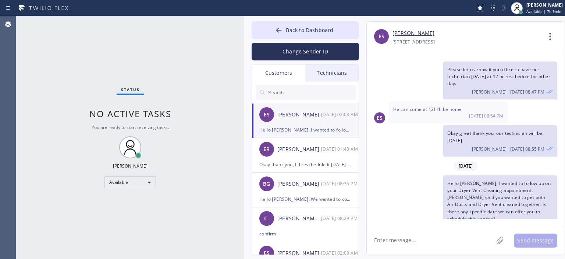
click at [317, 136] on li "ES [PERSON_NAME] [DATE] 02:08 AM Hello [PERSON_NAME], I wanted to follow up on …" at bounding box center [305, 120] width 107 height 35
click at [332, 152] on div "[DATE] 01:43 AM" at bounding box center [340, 149] width 38 height 8
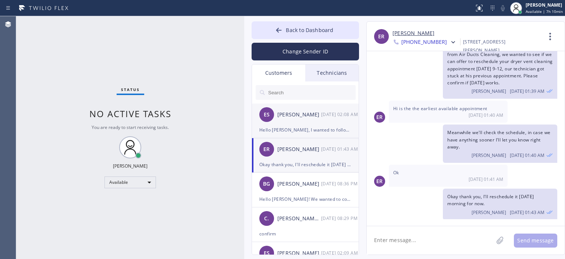
click at [330, 122] on div "ES [PERSON_NAME] [DATE] 02:08 AM" at bounding box center [305, 114] width 107 height 22
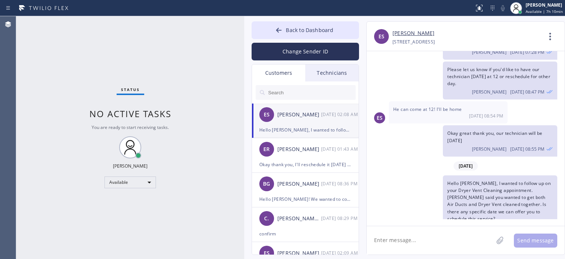
click at [412, 240] on textarea at bounding box center [430, 240] width 127 height 28
click at [412, 235] on textarea "We sent an estimate for both Air Ducts and Dryer Vent Cleaning over the email." at bounding box center [437, 240] width 140 height 28
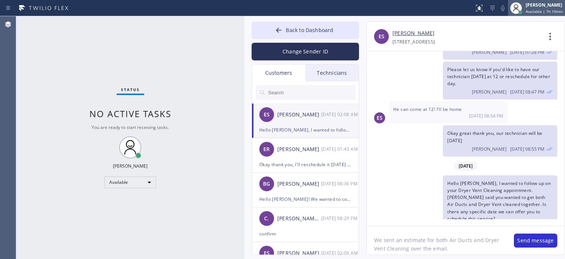
type textarea "We sent an estimate for both Air Ducts and Dryer Vent Cleaning over the email."
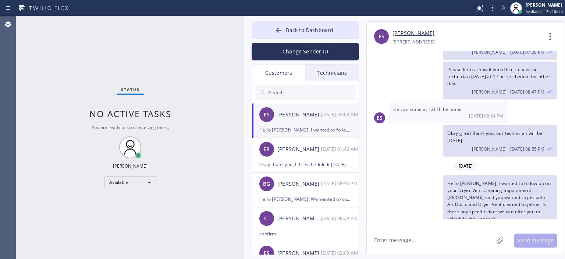
paste textarea "We sent an estimate for both Air Ducts and Dryer Vent Cleaning over the email."
type textarea "We sent an estimate for both Air Ducts and Dryer Vent Cleaning over the email."
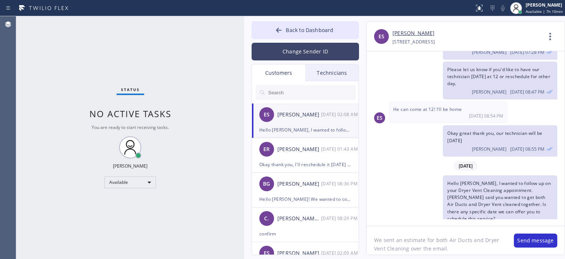
click at [307, 49] on button "Change Sender ID" at bounding box center [305, 52] width 107 height 18
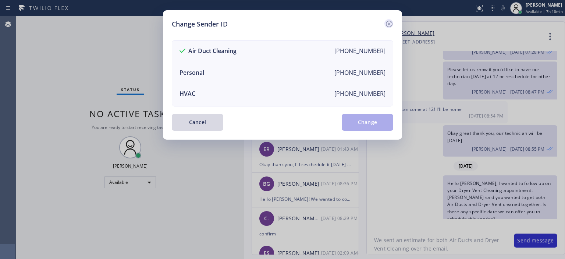
click at [388, 24] on icon at bounding box center [389, 24] width 9 height 9
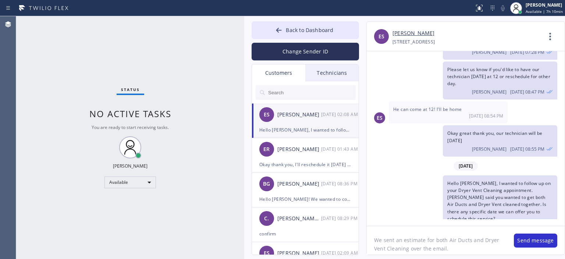
click at [463, 247] on textarea "We sent an estimate for both Air Ducts and Dryer Vent Cleaning over the email." at bounding box center [437, 240] width 140 height 28
click at [533, 239] on button "Send message" at bounding box center [535, 240] width 43 height 14
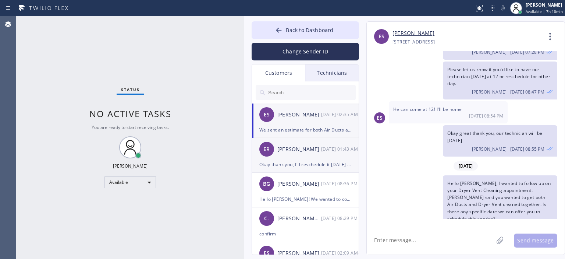
scroll to position [185, 0]
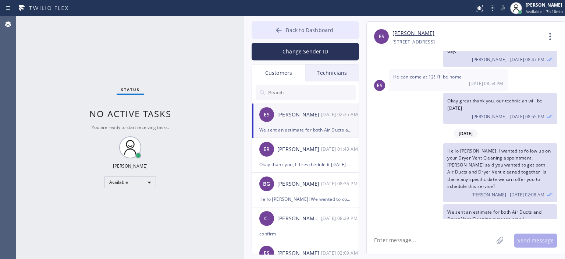
click at [280, 38] on button "Back to Dashboard" at bounding box center [305, 30] width 107 height 18
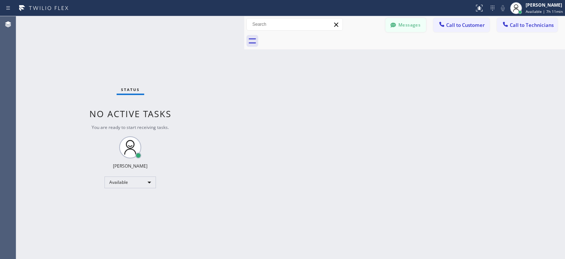
click at [404, 28] on button "Messages" at bounding box center [406, 25] width 40 height 14
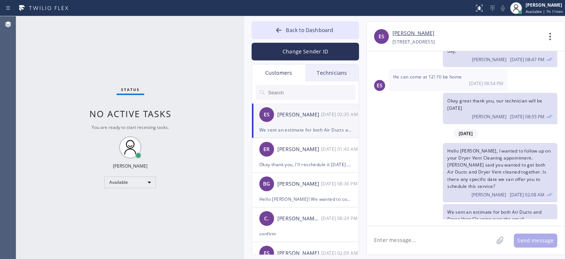
click at [302, 95] on input "text" at bounding box center [312, 92] width 88 height 15
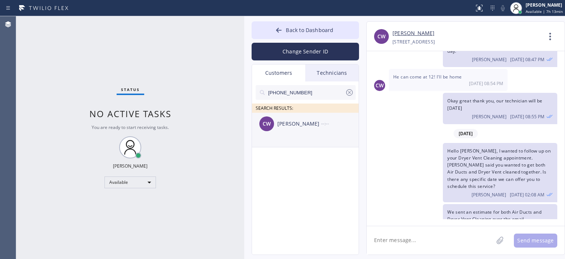
click at [334, 129] on div "CW [PERSON_NAME] --:--" at bounding box center [305, 124] width 107 height 22
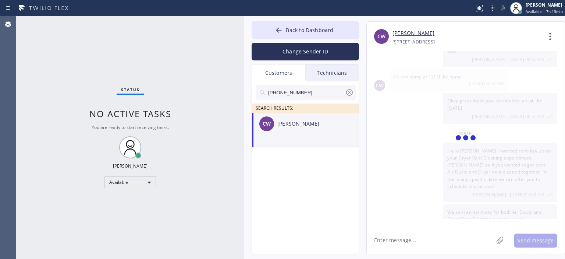
scroll to position [0, 0]
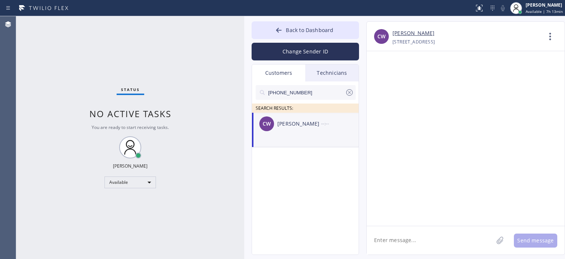
click at [410, 238] on textarea at bounding box center [430, 240] width 127 height 28
paste textarea "Hi [Customer Name], this is [Your Name] from [Company Name]. I just wanted to f…"
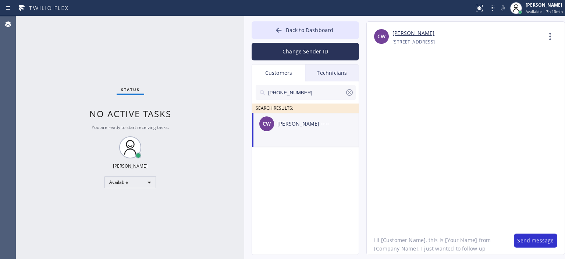
drag, startPoint x: 381, startPoint y: 239, endPoint x: 424, endPoint y: 244, distance: 44.1
click at [424, 244] on textarea "Hi [Customer Name], this is [Your Name] from [Company Name]. I just wanted to f…" at bounding box center [437, 240] width 140 height 28
drag, startPoint x: 412, startPoint y: 239, endPoint x: 443, endPoint y: 240, distance: 30.9
click at [443, 240] on textarea "Hi [PERSON_NAME], this is [Your Name] from [Company Name]. I just wanted to fol…" at bounding box center [437, 240] width 140 height 28
drag, startPoint x: 437, startPoint y: 241, endPoint x: 480, endPoint y: 241, distance: 42.3
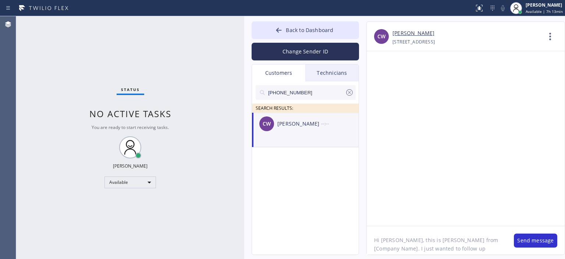
click at [480, 241] on textarea "Hi [PERSON_NAME], this is [PERSON_NAME] from [Company Name]. I just wanted to f…" at bounding box center [437, 240] width 140 height 28
click at [452, 240] on textarea "Hi [PERSON_NAME], this is [PERSON_NAME] from 5 Star Air. I just wanted to follo…" at bounding box center [437, 240] width 140 height 28
click at [407, 240] on textarea "Hi [PERSON_NAME], this is [PERSON_NAME] from 5 Star Air. I just wanted to follo…" at bounding box center [437, 240] width 140 height 28
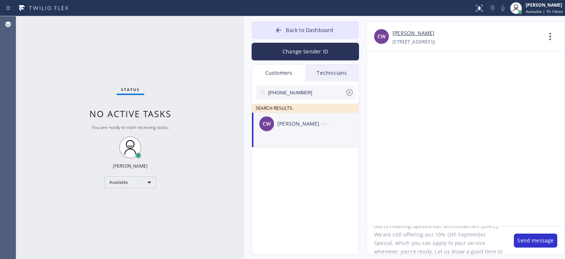
scroll to position [32, 0]
click at [458, 250] on textarea "Hi [PERSON_NAME], this is [PERSON_NAME] from 5 Star Air. I just wanted to follo…" at bounding box center [437, 240] width 140 height 28
click at [451, 238] on textarea "Hi [PERSON_NAME], this is [PERSON_NAME] from 5 Star Air. I just wanted to follo…" at bounding box center [437, 240] width 140 height 28
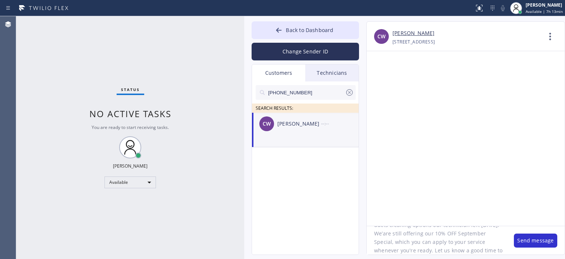
click at [451, 238] on textarea "Hi [PERSON_NAME], this is [PERSON_NAME] from 5 Star Air. I just wanted to follo…" at bounding box center [437, 240] width 140 height 28
type textarea "Hi [PERSON_NAME], this is [PERSON_NAME] from 5 Star Air. I just wanted to follo…"
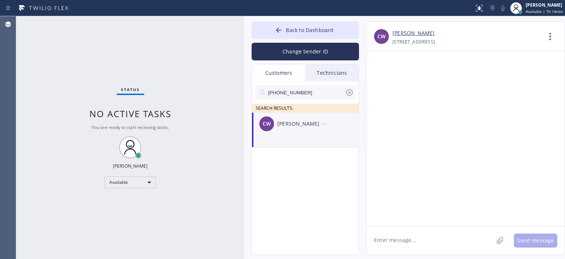
scroll to position [0, 0]
paste textarea "Hi [PERSON_NAME], this is [PERSON_NAME] from 5 Star Air. I just wanted to follo…"
type textarea "Hi [PERSON_NAME], this is [PERSON_NAME] from 5 Star Air. I just wanted to follo…"
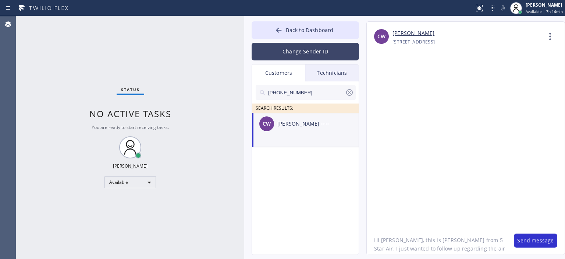
click at [307, 49] on button "Change Sender ID" at bounding box center [305, 52] width 107 height 18
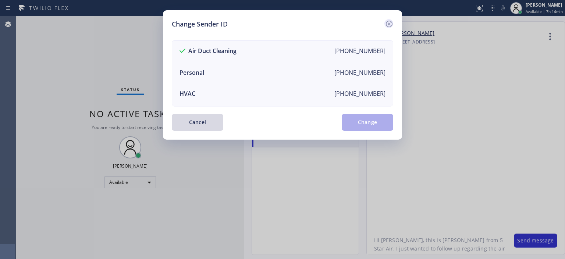
click at [389, 22] on icon at bounding box center [389, 24] width 9 height 9
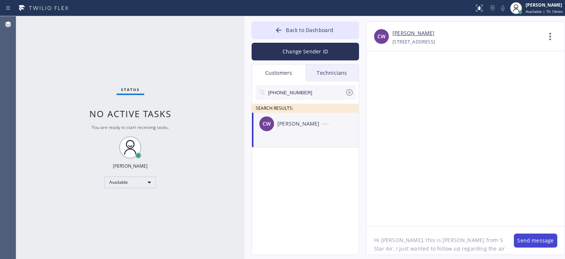
click at [537, 245] on button "Send message" at bounding box center [535, 240] width 43 height 14
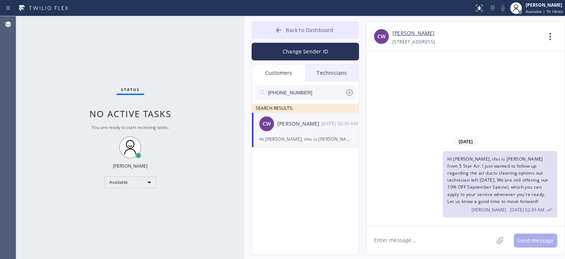
click at [279, 28] on icon at bounding box center [279, 30] width 6 height 5
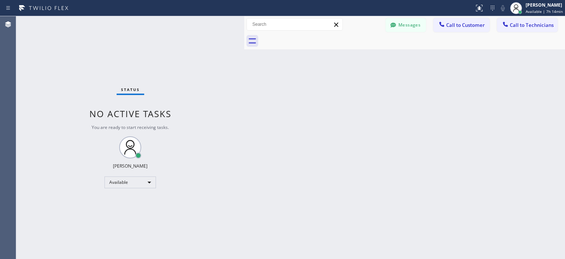
click at [511, 141] on div "Back to Dashboard Change Sender ID Customers Technicians [PHONE_NUMBER] SEARCH …" at bounding box center [404, 137] width 321 height 243
